Goal: Task Accomplishment & Management: Manage account settings

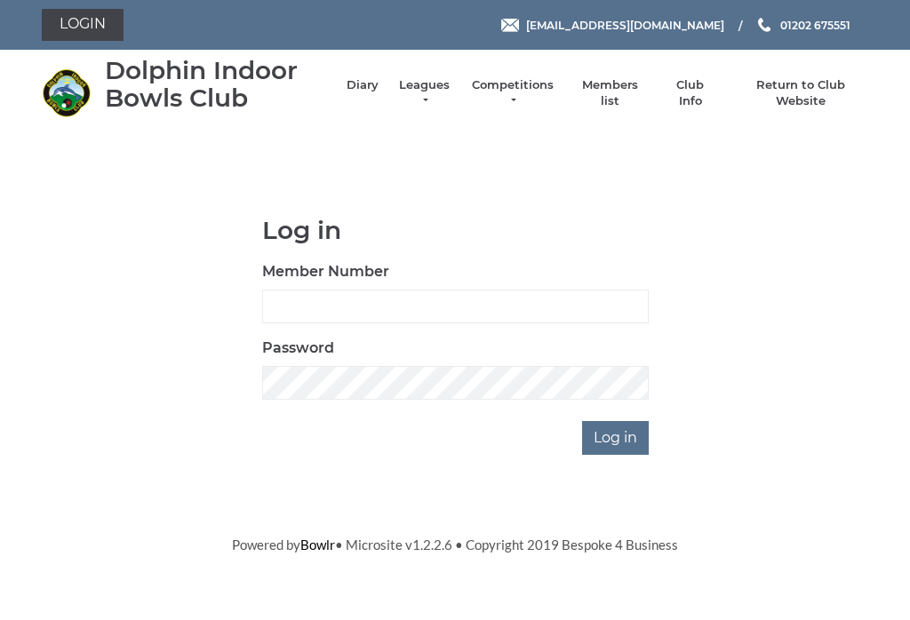
click at [295, 267] on label "Member Number" at bounding box center [325, 271] width 127 height 21
click at [295, 290] on input "Member Number" at bounding box center [455, 307] width 387 height 34
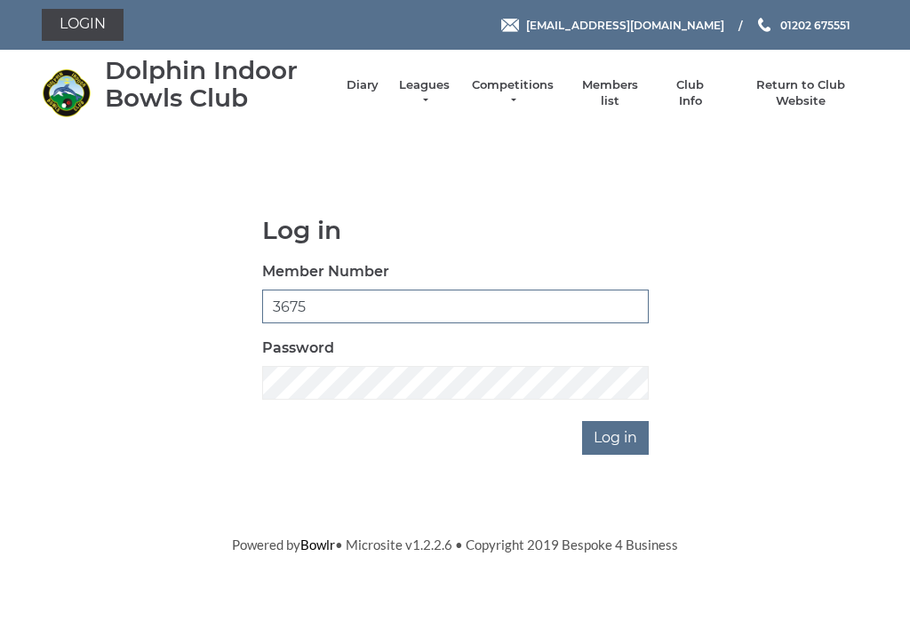
type input "3675"
click at [617, 421] on input "Log in" at bounding box center [615, 438] width 67 height 34
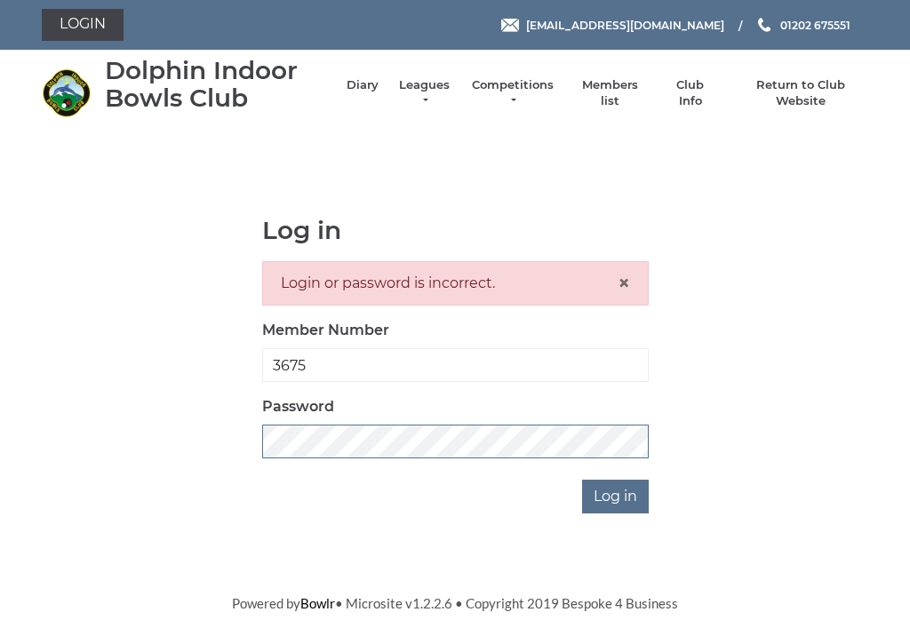
scroll to position [287, 0]
click at [617, 480] on input "Log in" at bounding box center [615, 497] width 67 height 34
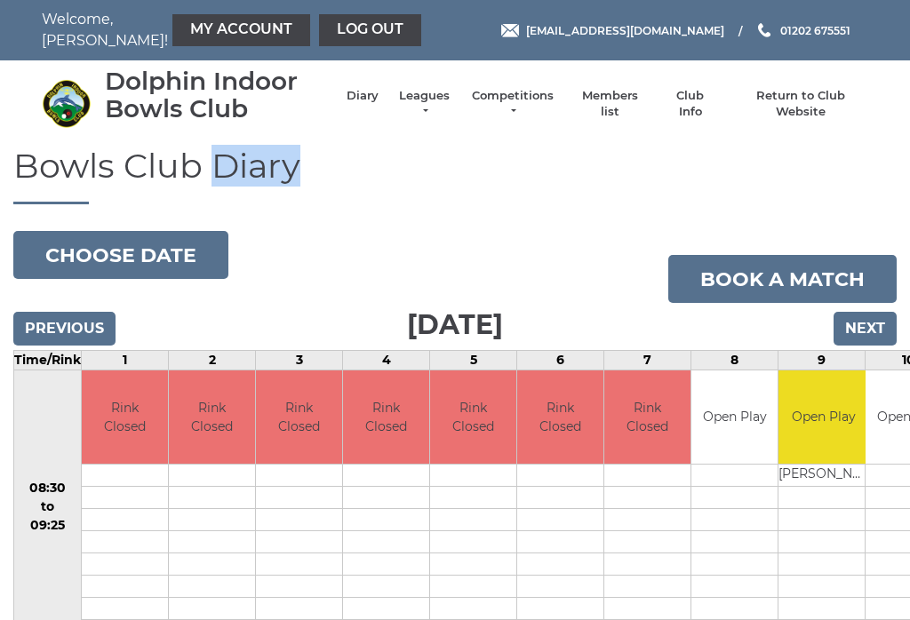
click at [434, 107] on link "Leagues" at bounding box center [424, 104] width 56 height 32
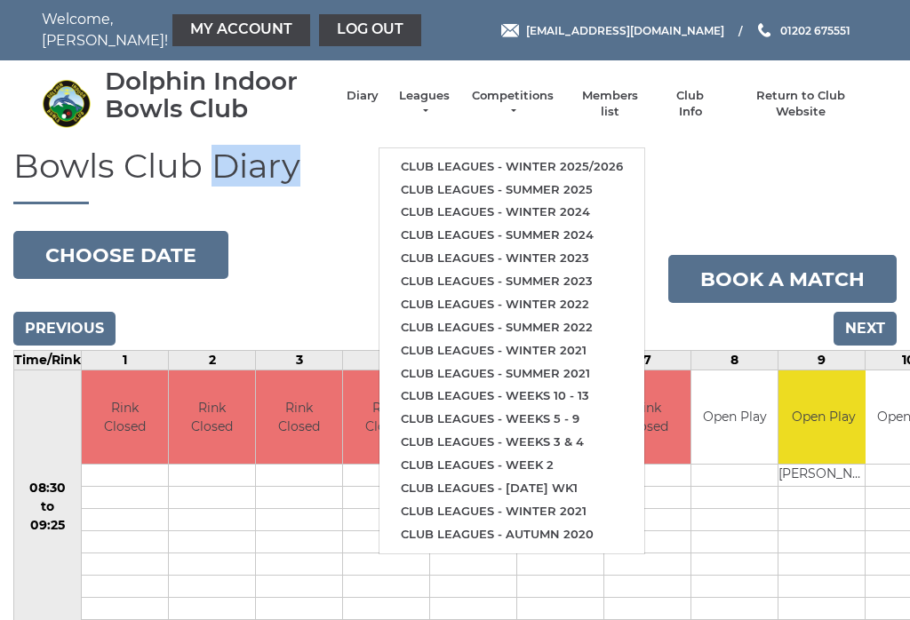
click at [319, 35] on link "Log out" at bounding box center [370, 30] width 102 height 32
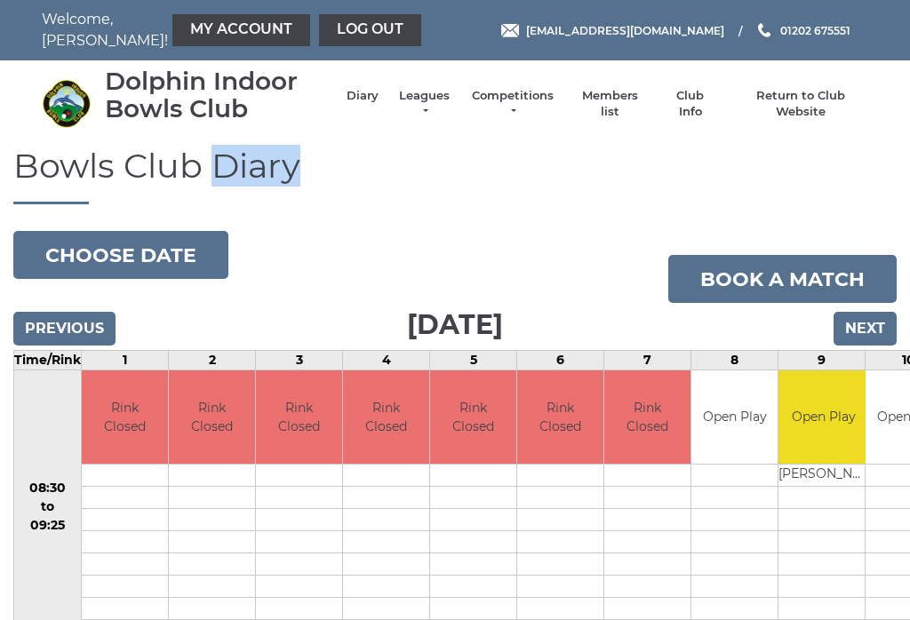
click at [321, 29] on link "Log out" at bounding box center [370, 30] width 102 height 32
